Goal: Task Accomplishment & Management: Use online tool/utility

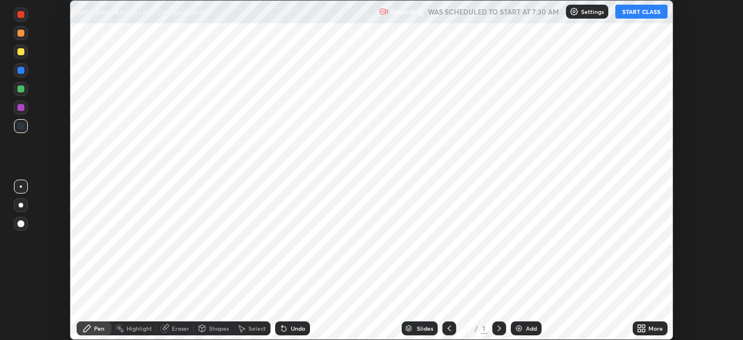
scroll to position [340, 743]
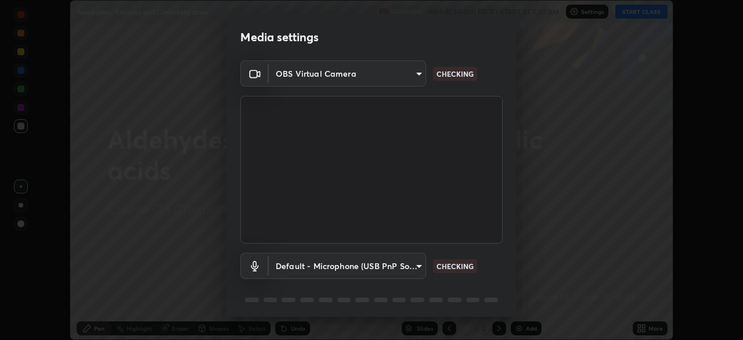
type input "d2a8d083fe92625c00d6f2d6251b1743eb4d001f6796ada4c2fe812c908969fc"
type input "default"
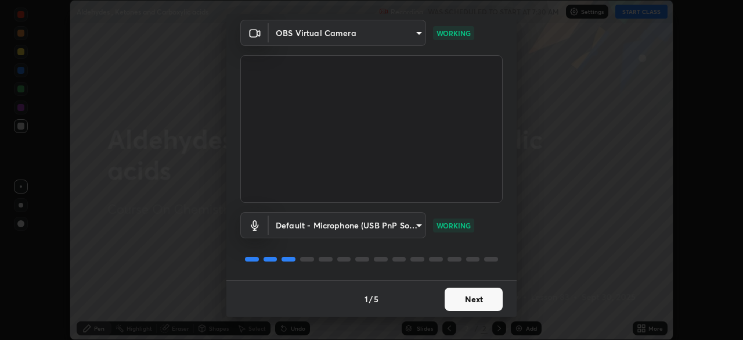
scroll to position [41, 0]
click at [475, 298] on button "Next" at bounding box center [474, 298] width 58 height 23
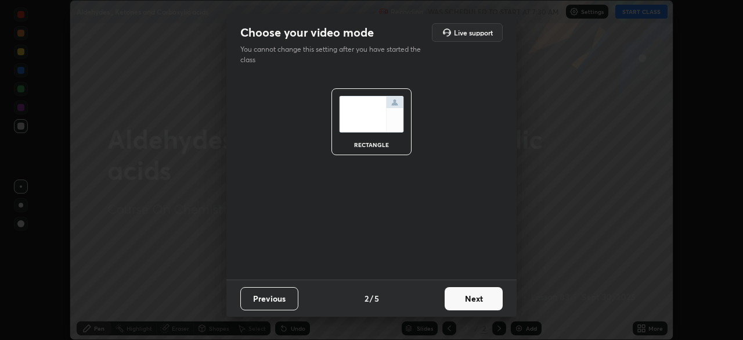
click at [475, 298] on button "Next" at bounding box center [474, 298] width 58 height 23
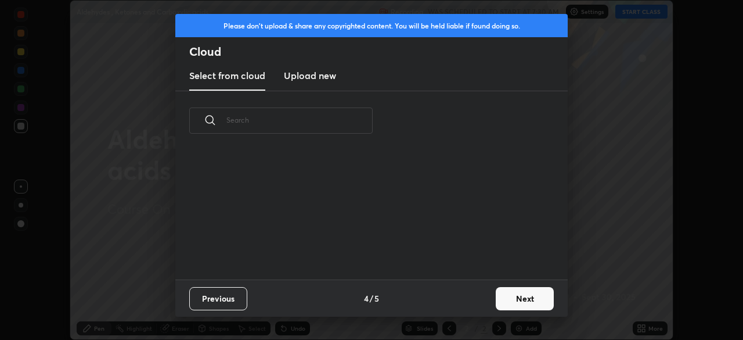
click at [498, 304] on button "Next" at bounding box center [525, 298] width 58 height 23
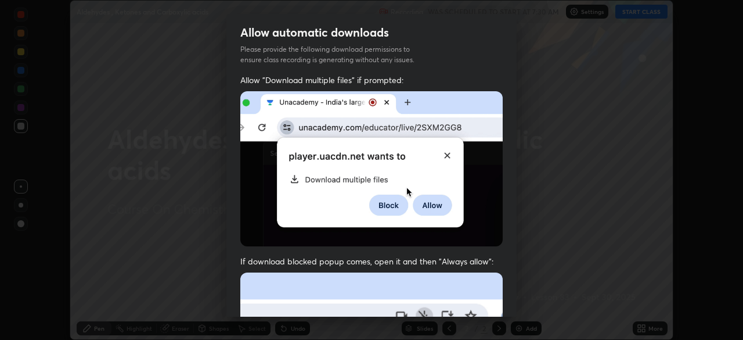
click at [522, 303] on div "Allow automatic downloads Please provide the following download permissions to …" at bounding box center [371, 170] width 743 height 340
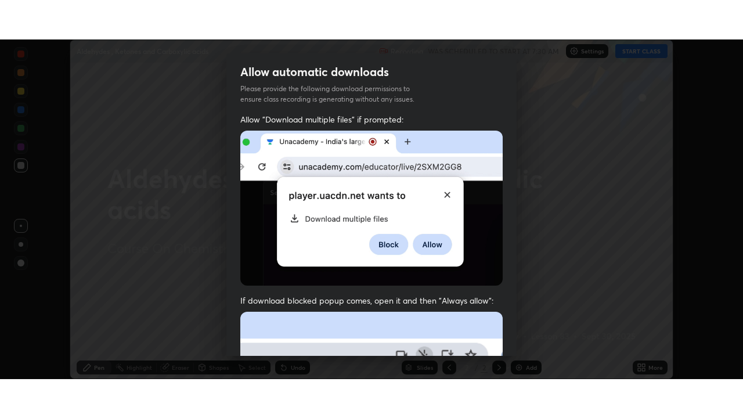
scroll to position [278, 0]
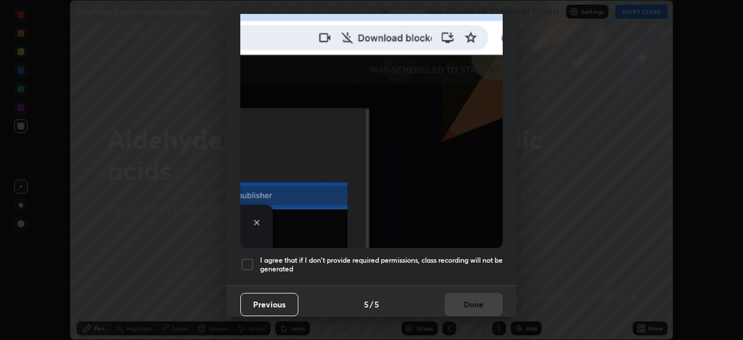
click at [254, 257] on div at bounding box center [247, 264] width 14 height 14
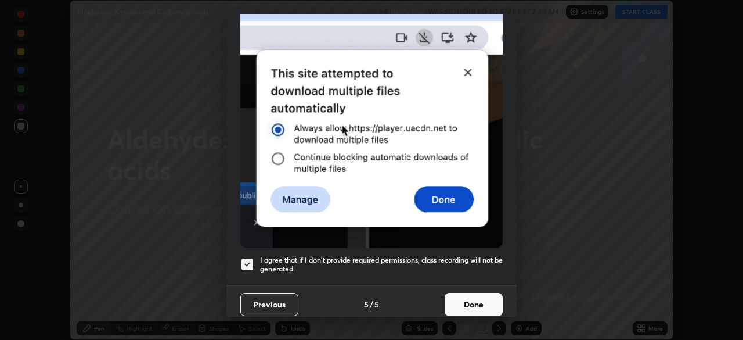
click at [465, 299] on button "Done" at bounding box center [474, 304] width 58 height 23
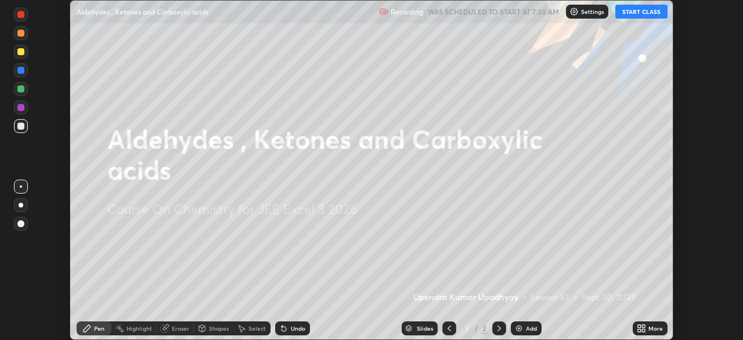
click at [629, 18] on button "START CLASS" at bounding box center [642, 12] width 52 height 14
click at [643, 330] on icon at bounding box center [643, 330] width 3 height 3
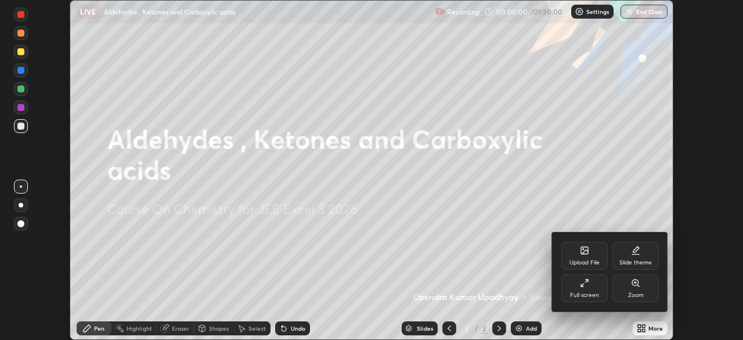
click at [580, 290] on div "Full screen" at bounding box center [585, 288] width 46 height 28
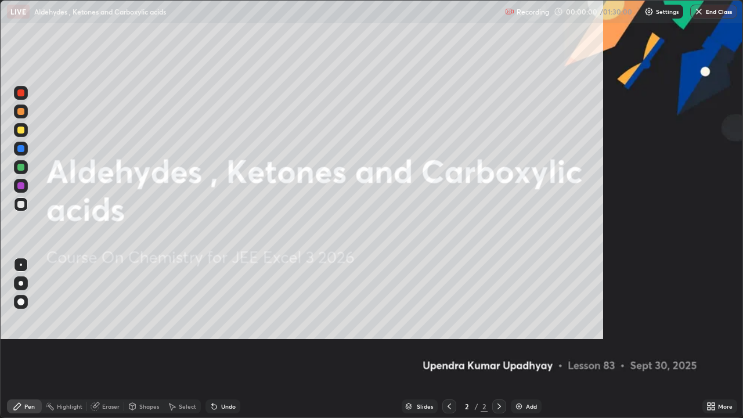
scroll to position [418, 743]
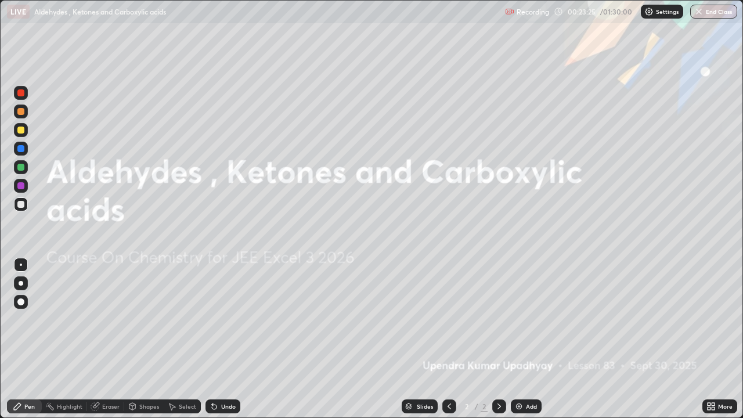
click at [521, 339] on img at bounding box center [519, 406] width 9 height 9
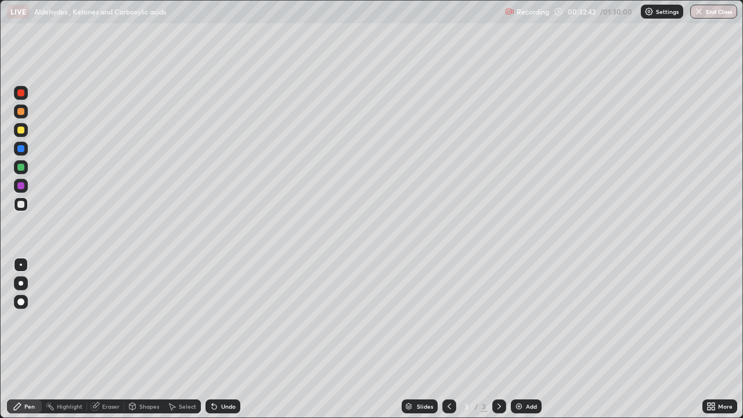
click at [516, 339] on img at bounding box center [519, 406] width 9 height 9
click at [24, 207] on div at bounding box center [20, 204] width 7 height 7
click at [21, 205] on div at bounding box center [20, 204] width 7 height 7
click at [23, 135] on div at bounding box center [21, 130] width 14 height 14
click at [221, 339] on div "Undo" at bounding box center [228, 407] width 15 height 6
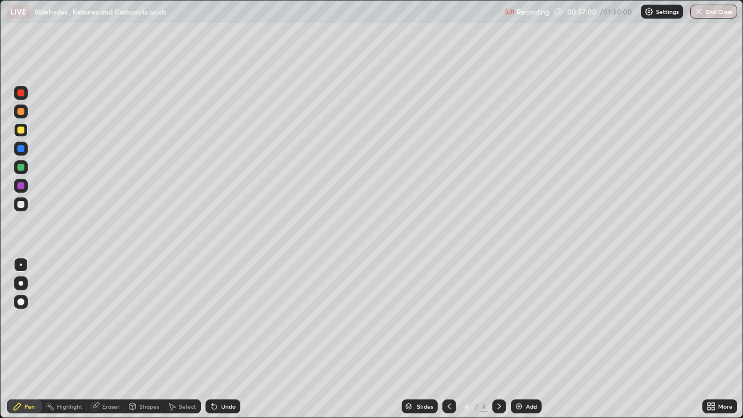
click at [221, 339] on div "Undo" at bounding box center [228, 407] width 15 height 6
click at [222, 339] on div "Undo" at bounding box center [228, 407] width 15 height 6
click at [225, 339] on div "Undo" at bounding box center [228, 407] width 15 height 6
click at [23, 207] on div at bounding box center [20, 204] width 7 height 7
click at [110, 339] on div "Eraser" at bounding box center [110, 407] width 17 height 6
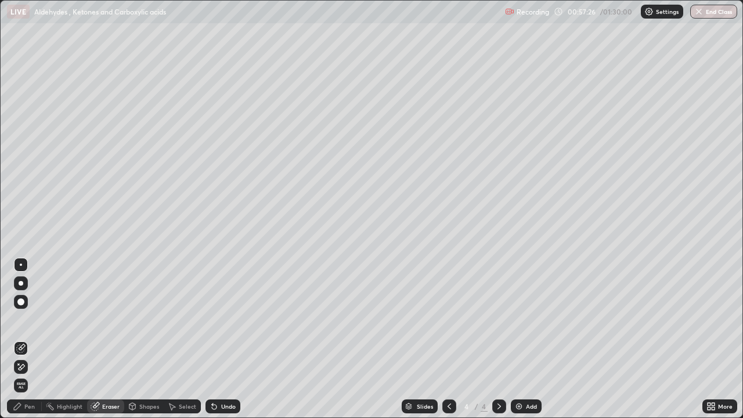
click at [186, 339] on div "Select" at bounding box center [182, 407] width 37 height 14
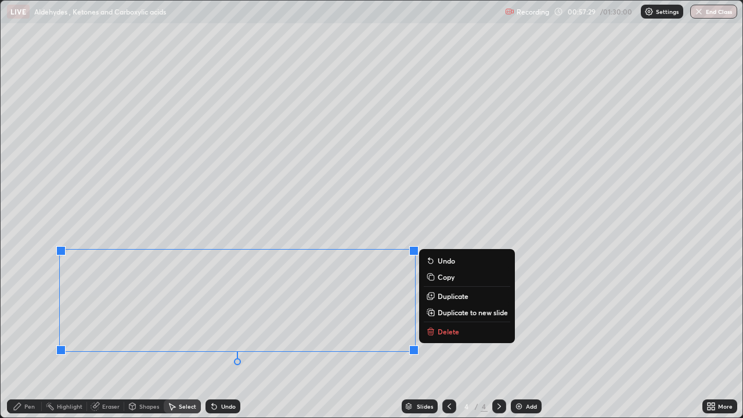
click at [448, 310] on p "Duplicate to new slide" at bounding box center [473, 312] width 70 height 9
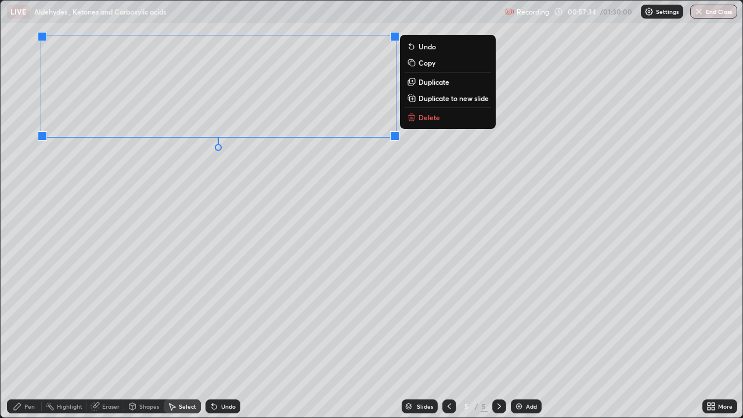
click at [30, 339] on div "Pen" at bounding box center [29, 407] width 10 height 6
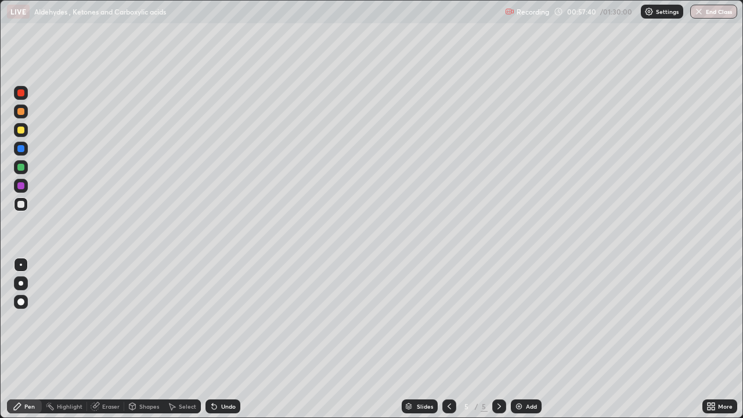
click at [23, 130] on div at bounding box center [20, 130] width 7 height 7
click at [23, 185] on div at bounding box center [20, 185] width 7 height 7
click at [19, 204] on div at bounding box center [20, 204] width 7 height 7
click at [23, 170] on div at bounding box center [20, 167] width 7 height 7
click at [526, 339] on div "Add" at bounding box center [531, 407] width 11 height 6
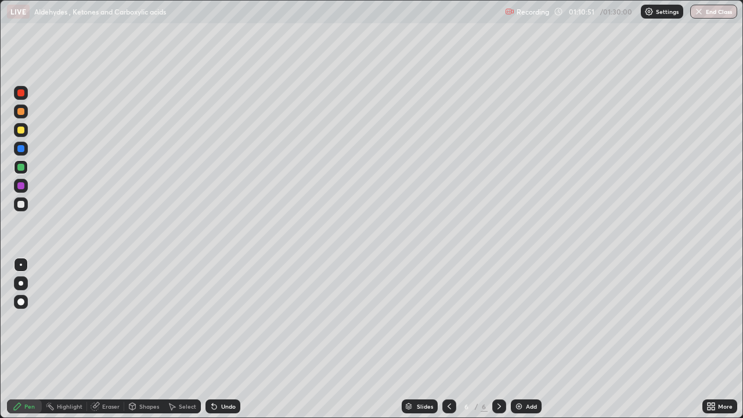
click at [25, 303] on div at bounding box center [21, 302] width 14 height 14
click at [21, 265] on div at bounding box center [21, 265] width 2 height 2
click at [21, 205] on div at bounding box center [20, 204] width 7 height 7
click at [21, 204] on div at bounding box center [20, 204] width 7 height 7
click at [23, 210] on div at bounding box center [21, 204] width 14 height 14
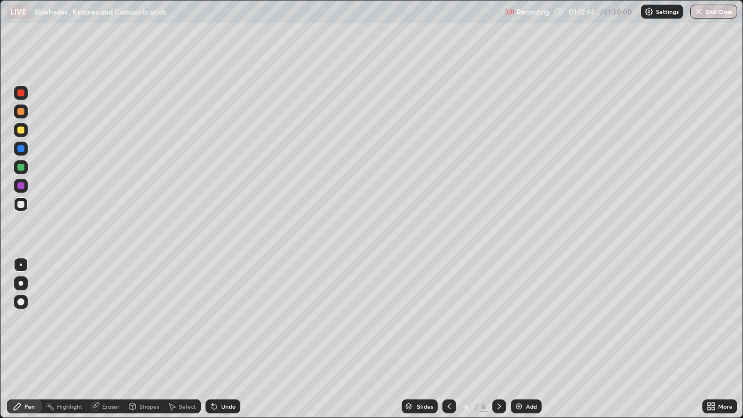
click at [21, 168] on div at bounding box center [20, 167] width 7 height 7
click at [22, 204] on div at bounding box center [20, 204] width 7 height 7
click at [19, 169] on div at bounding box center [20, 167] width 7 height 7
click at [526, 339] on div "Add" at bounding box center [531, 407] width 11 height 6
click at [20, 111] on div at bounding box center [20, 111] width 7 height 7
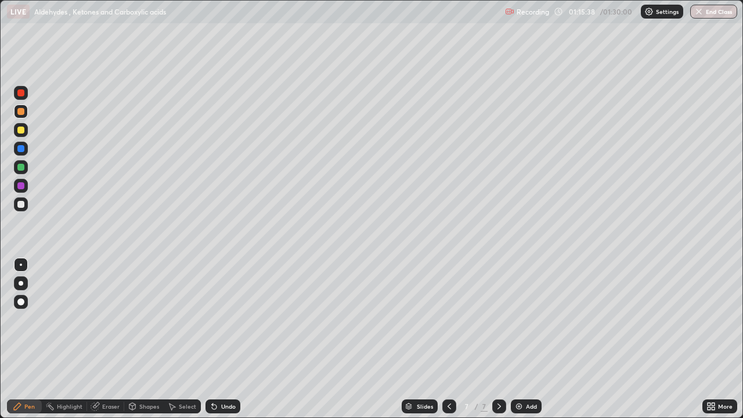
click at [20, 162] on div at bounding box center [21, 167] width 14 height 14
click at [21, 149] on div at bounding box center [20, 148] width 7 height 7
click at [26, 204] on div at bounding box center [21, 204] width 14 height 14
click at [22, 170] on div at bounding box center [20, 167] width 7 height 7
click at [112, 339] on div "Eraser" at bounding box center [110, 407] width 17 height 6
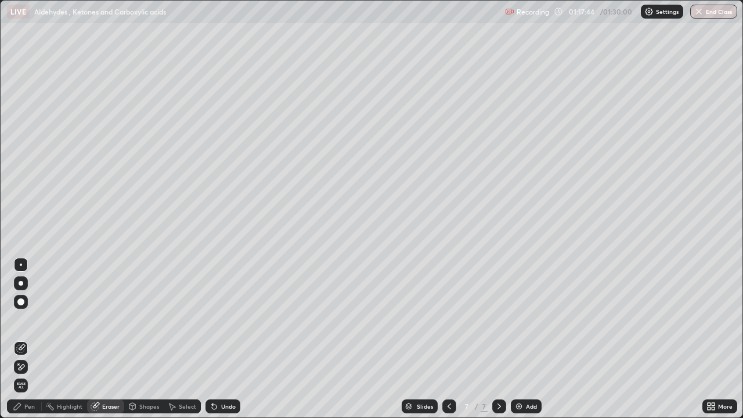
click at [26, 339] on div at bounding box center [21, 367] width 14 height 14
click at [35, 339] on div "Pen" at bounding box center [24, 407] width 35 height 14
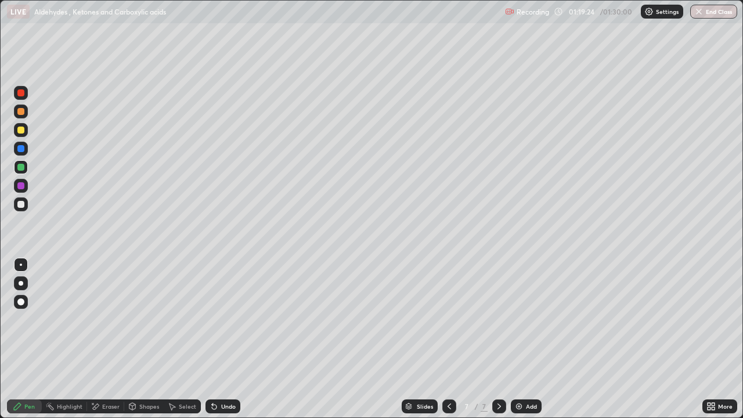
click at [526, 339] on div "Add" at bounding box center [531, 407] width 11 height 6
click at [23, 128] on div at bounding box center [20, 130] width 7 height 7
click at [27, 209] on div at bounding box center [21, 204] width 14 height 19
click at [22, 164] on div at bounding box center [20, 167] width 7 height 7
click at [22, 128] on div at bounding box center [20, 130] width 7 height 7
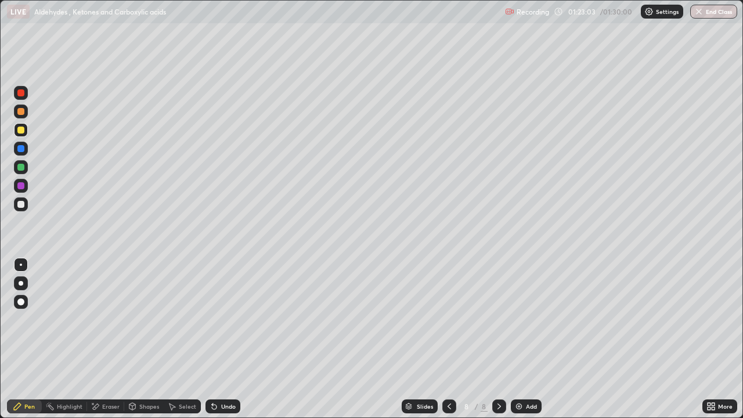
click at [228, 339] on div "Undo" at bounding box center [228, 407] width 15 height 6
click at [229, 339] on div "Undo" at bounding box center [228, 407] width 15 height 6
click at [216, 339] on icon at bounding box center [214, 406] width 9 height 9
click at [217, 339] on icon at bounding box center [214, 406] width 9 height 9
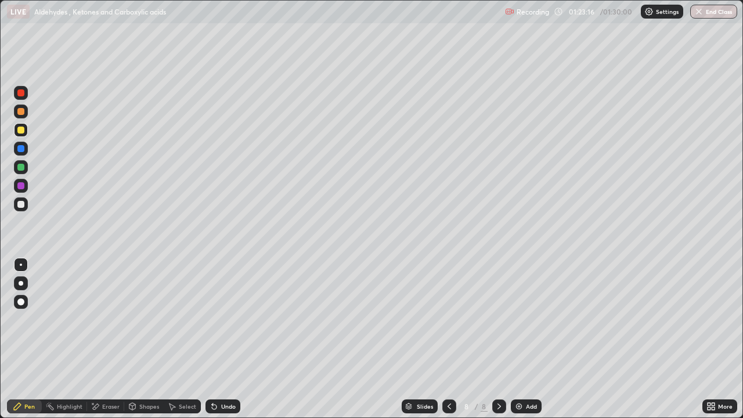
click at [217, 339] on icon at bounding box center [214, 406] width 9 height 9
click at [216, 339] on icon at bounding box center [214, 406] width 9 height 9
click at [221, 339] on div "Undo" at bounding box center [228, 407] width 15 height 6
click at [217, 339] on icon at bounding box center [214, 406] width 9 height 9
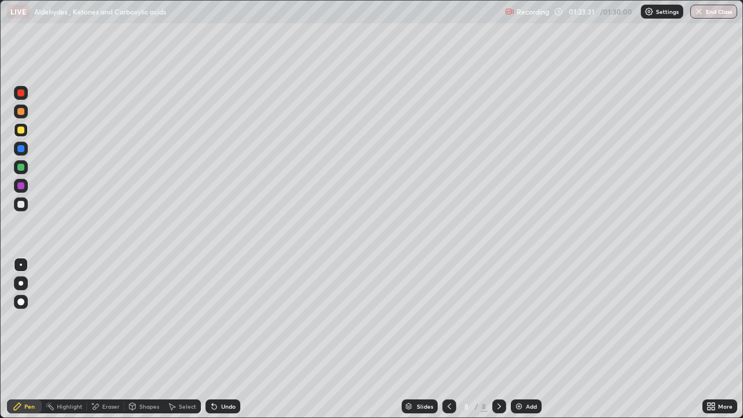
click at [217, 339] on icon at bounding box center [214, 406] width 9 height 9
click at [213, 339] on icon at bounding box center [214, 407] width 5 height 5
click at [218, 339] on div "Undo" at bounding box center [223, 407] width 35 height 14
click at [219, 339] on div "Undo" at bounding box center [223, 407] width 35 height 14
click at [217, 339] on icon at bounding box center [214, 406] width 9 height 9
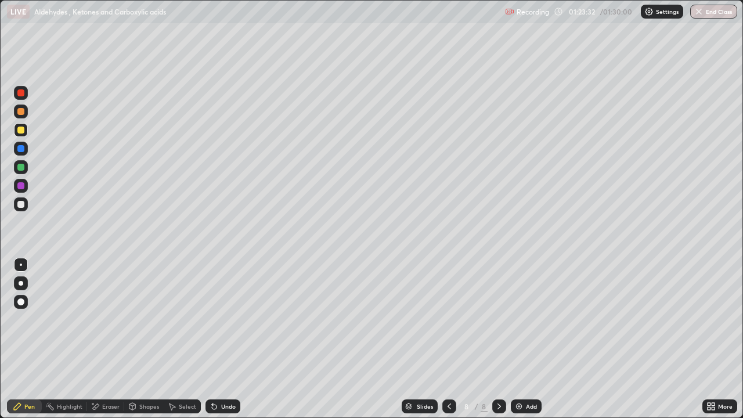
click at [216, 339] on icon at bounding box center [214, 406] width 9 height 9
click at [217, 339] on icon at bounding box center [214, 406] width 9 height 9
click at [216, 339] on icon at bounding box center [214, 406] width 9 height 9
click at [222, 339] on div "Undo" at bounding box center [223, 407] width 35 height 14
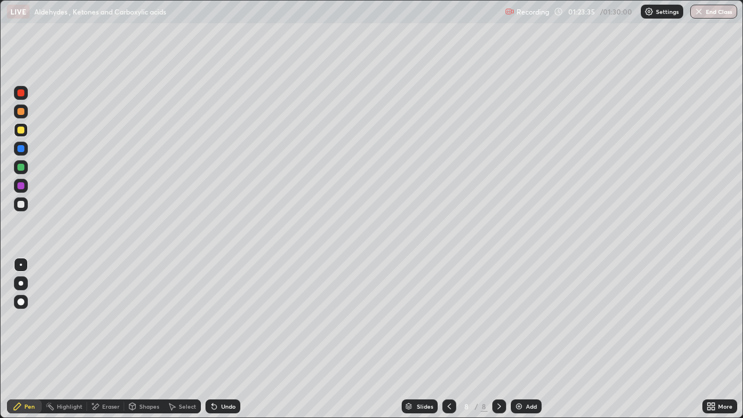
click at [221, 339] on div "Undo" at bounding box center [223, 407] width 35 height 14
click at [219, 339] on div "Undo" at bounding box center [223, 407] width 35 height 14
click at [223, 339] on div "Undo" at bounding box center [228, 407] width 15 height 6
click at [23, 188] on div at bounding box center [20, 185] width 7 height 7
click at [22, 204] on div at bounding box center [20, 204] width 7 height 7
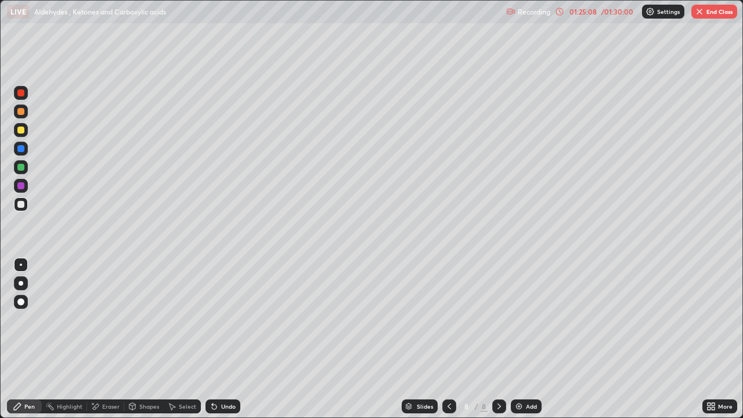
click at [23, 204] on div at bounding box center [20, 204] width 7 height 7
click at [106, 339] on div "Eraser" at bounding box center [105, 407] width 37 height 14
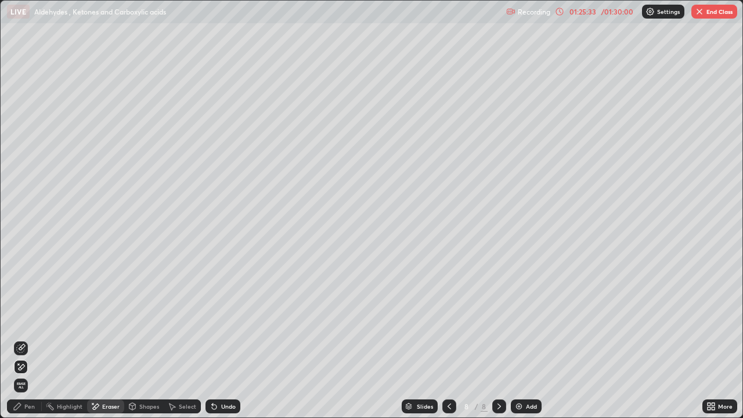
click at [28, 339] on div "Pen" at bounding box center [24, 407] width 35 height 14
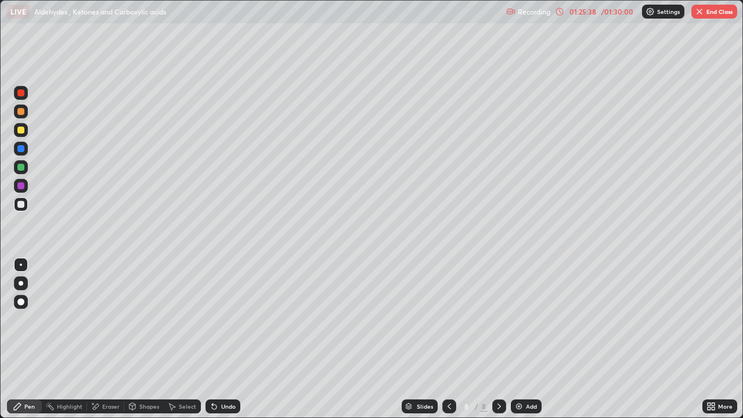
click at [21, 186] on div at bounding box center [20, 185] width 7 height 7
click at [23, 204] on div at bounding box center [20, 204] width 7 height 7
click at [24, 206] on div at bounding box center [20, 204] width 7 height 7
click at [221, 339] on div "Undo" at bounding box center [228, 407] width 15 height 6
click at [218, 339] on div "Undo" at bounding box center [223, 407] width 35 height 14
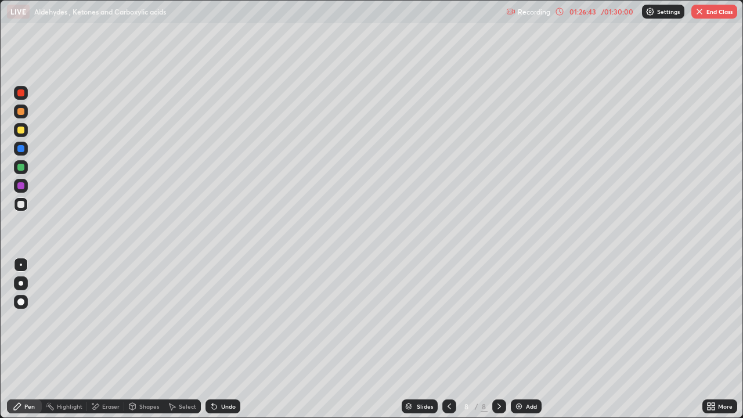
click at [221, 339] on div "Undo" at bounding box center [228, 407] width 15 height 6
click at [231, 339] on div "Undo" at bounding box center [223, 407] width 35 height 14
click at [226, 339] on div "Undo" at bounding box center [223, 407] width 35 height 14
click at [232, 339] on div "Undo" at bounding box center [228, 407] width 15 height 6
click at [526, 339] on div "Add" at bounding box center [531, 407] width 11 height 6
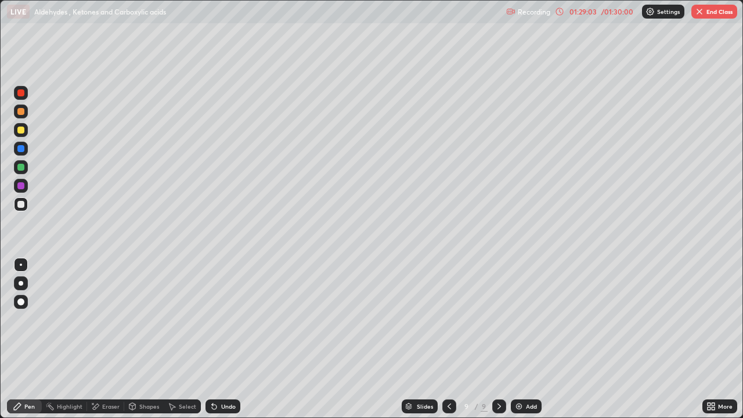
click at [24, 167] on div at bounding box center [20, 167] width 7 height 7
click at [218, 339] on div "Undo" at bounding box center [223, 407] width 35 height 14
click at [217, 339] on div "Undo" at bounding box center [223, 407] width 35 height 14
click at [217, 339] on icon at bounding box center [214, 406] width 9 height 9
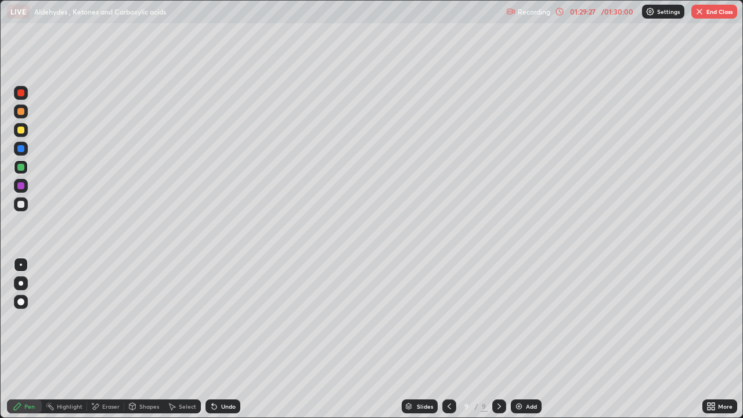
click at [225, 339] on div "Undo" at bounding box center [228, 407] width 15 height 6
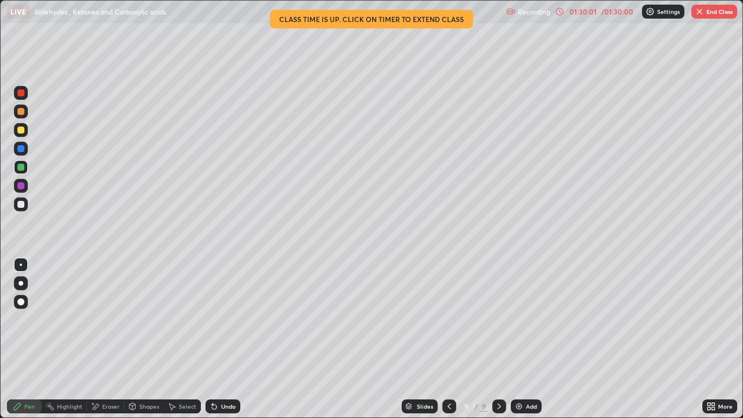
click at [222, 339] on div "Undo" at bounding box center [223, 407] width 35 height 14
click at [224, 339] on div "Undo" at bounding box center [223, 407] width 35 height 14
click at [520, 339] on div "Add" at bounding box center [526, 407] width 31 height 14
click at [524, 339] on div "Add" at bounding box center [526, 407] width 31 height 14
click at [705, 13] on button "End Class" at bounding box center [715, 12] width 46 height 14
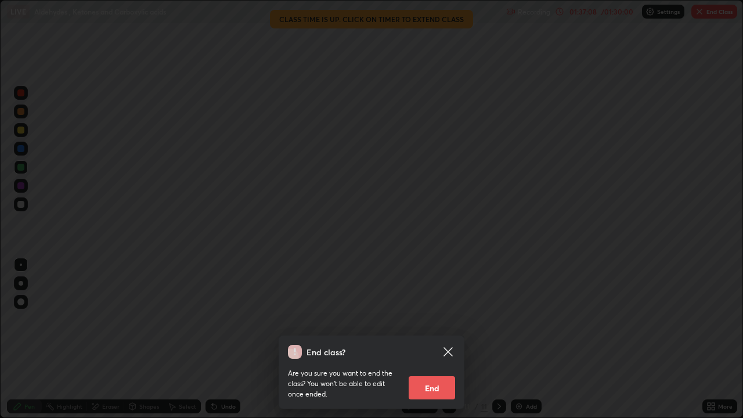
click at [437, 339] on button "End" at bounding box center [432, 387] width 46 height 23
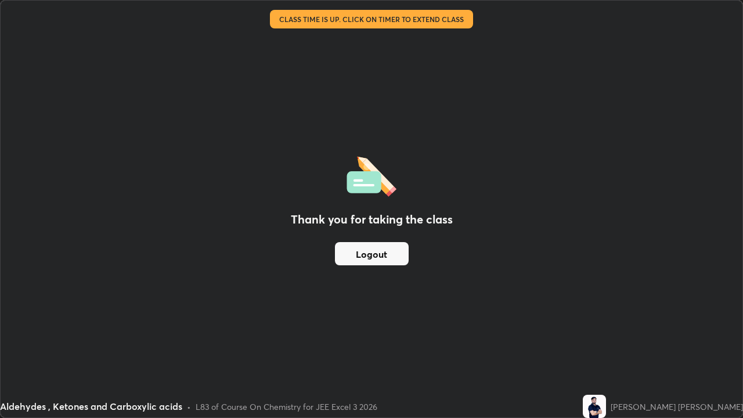
click at [395, 256] on button "Logout" at bounding box center [372, 253] width 74 height 23
